Goal: Browse casually

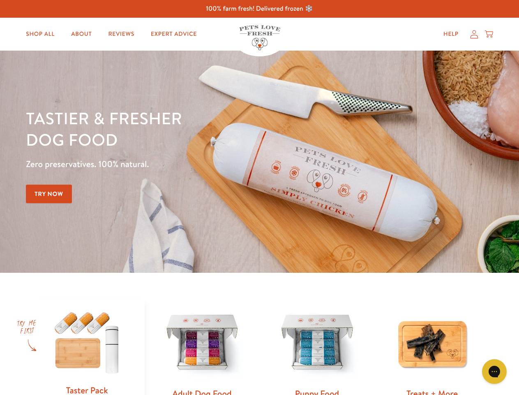
click at [259, 197] on div "Tastier & fresher dog food Zero preservatives. 100% natural. Try Now" at bounding box center [182, 161] width 312 height 108
click at [494, 371] on icon "Gorgias live chat" at bounding box center [494, 371] width 8 height 8
